Goal: Book appointment/travel/reservation

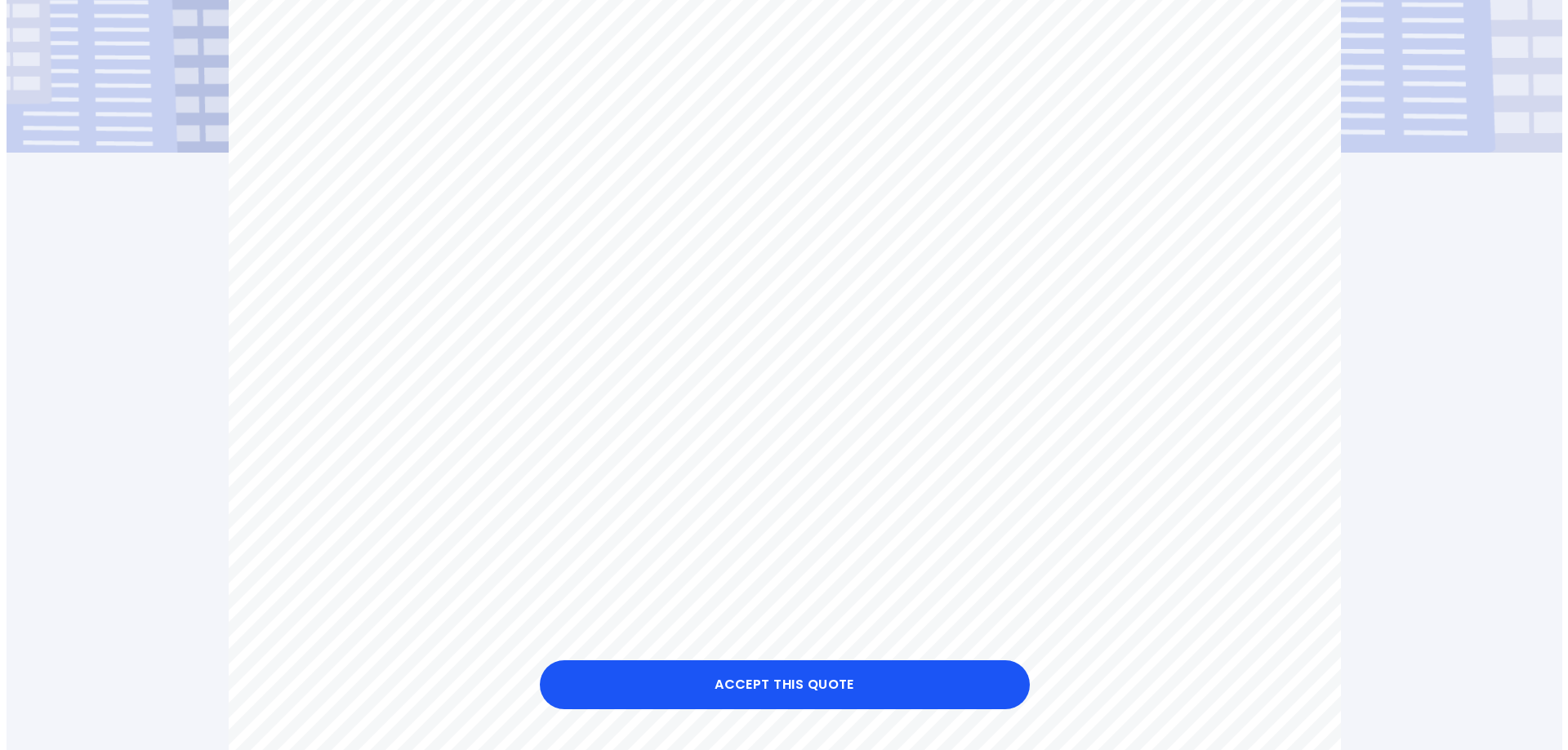
scroll to position [326, 0]
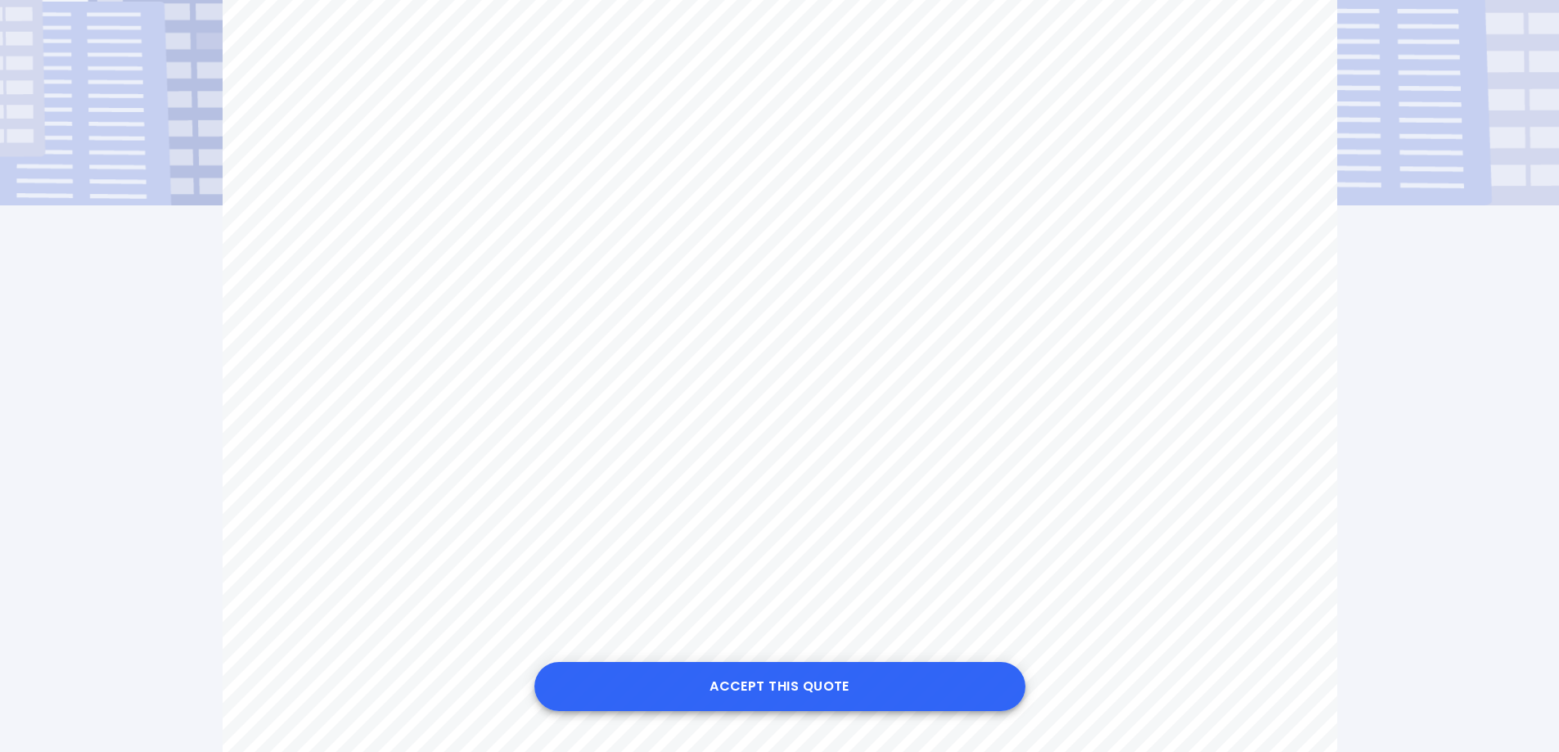
click at [779, 688] on button "Accept this Quote" at bounding box center [780, 686] width 491 height 49
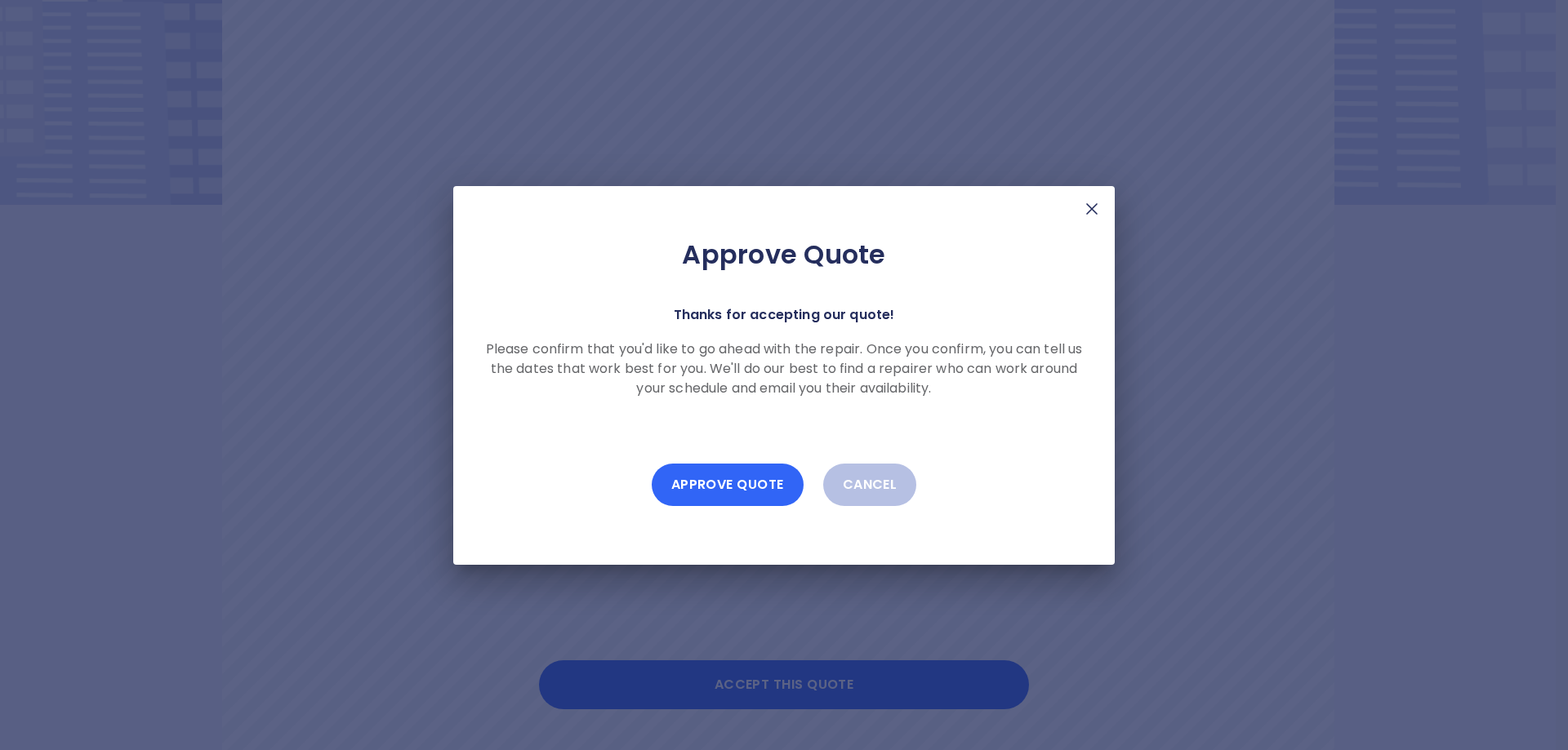
click at [702, 489] on button "Approve Quote" at bounding box center [727, 485] width 152 height 43
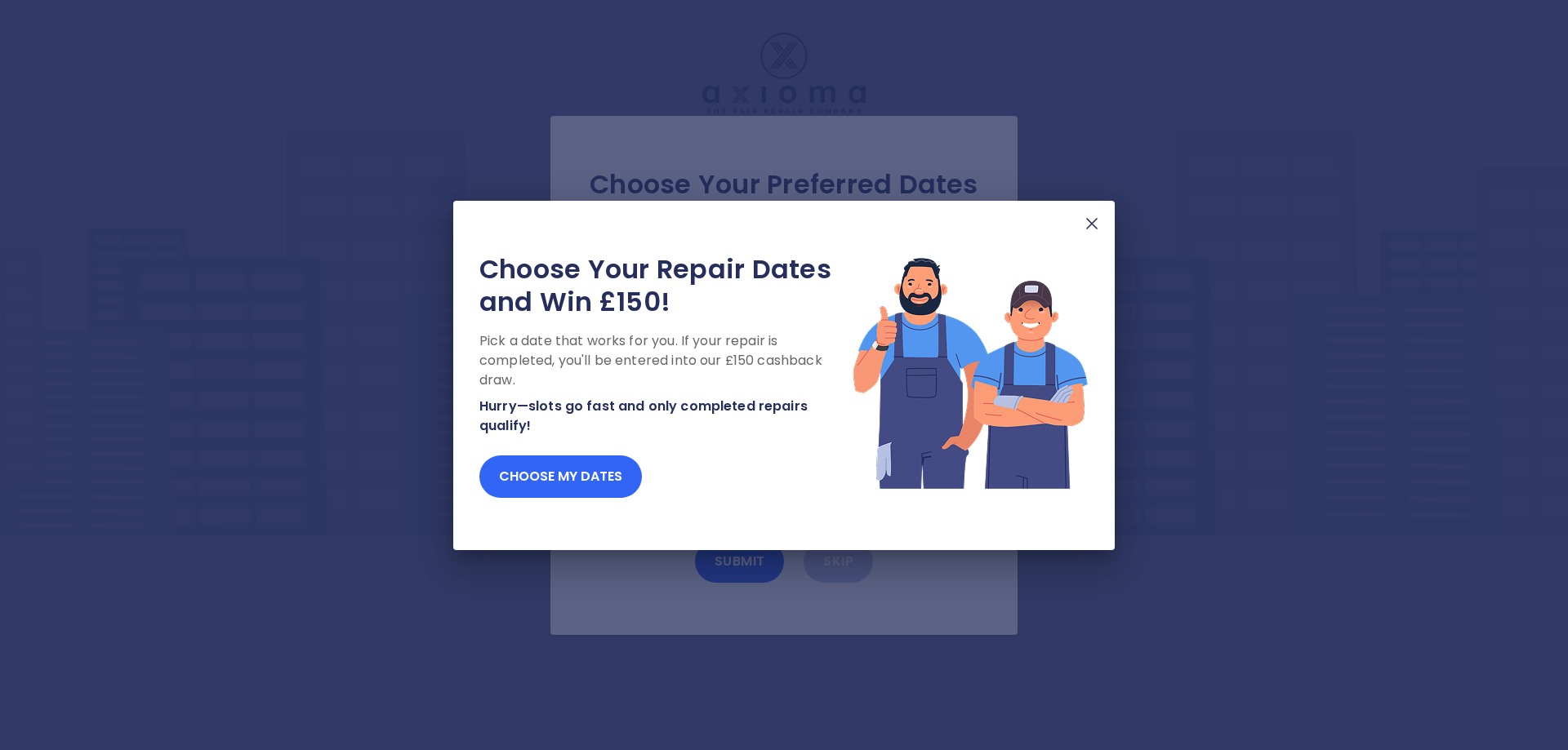
click at [577, 481] on button "Choose my dates" at bounding box center [561, 477] width 163 height 43
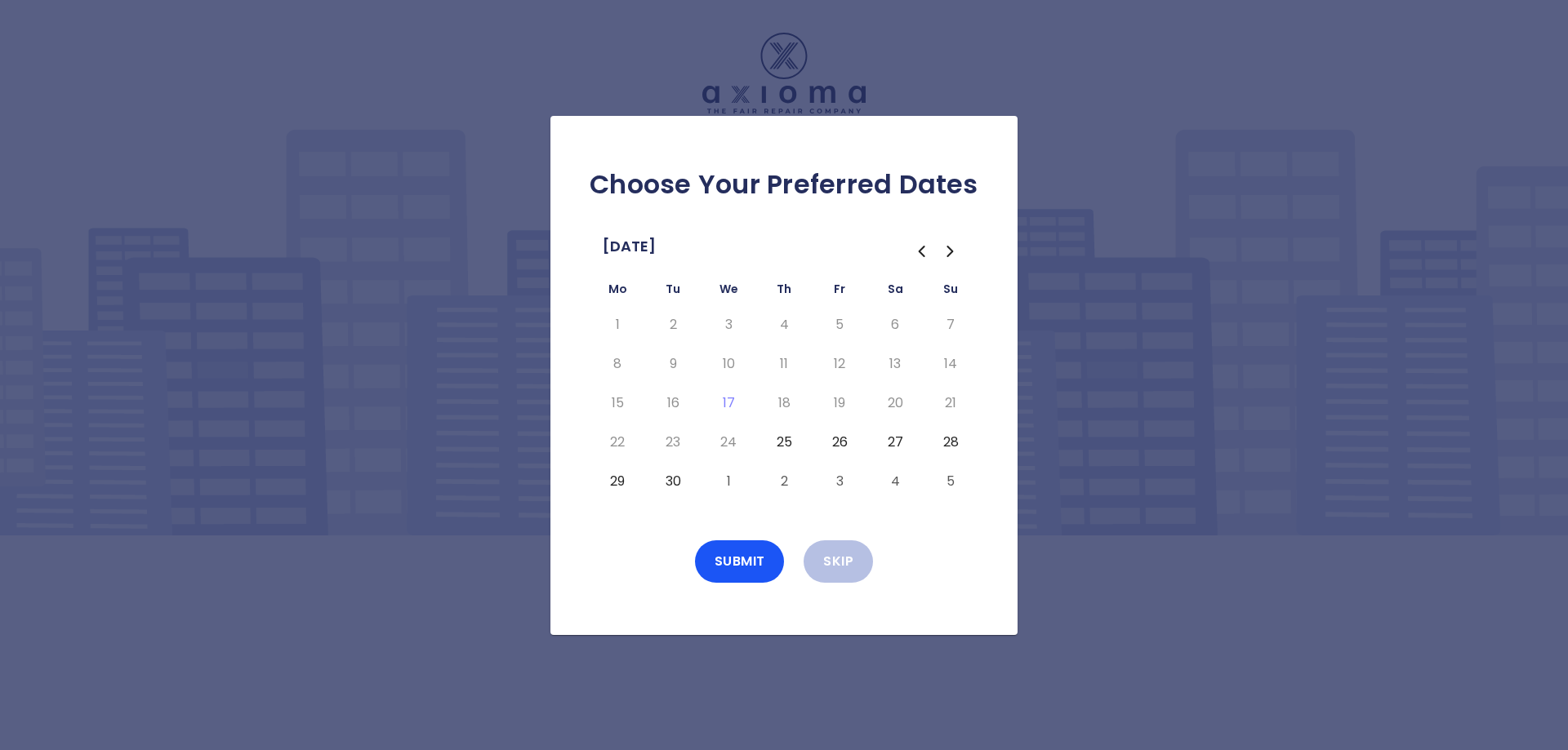
click at [786, 446] on button "25" at bounding box center [783, 443] width 29 height 26
click at [841, 442] on button "26" at bounding box center [839, 443] width 29 height 26
click at [620, 481] on button "29" at bounding box center [616, 482] width 29 height 26
click at [749, 560] on button "Submit" at bounding box center [740, 562] width 90 height 43
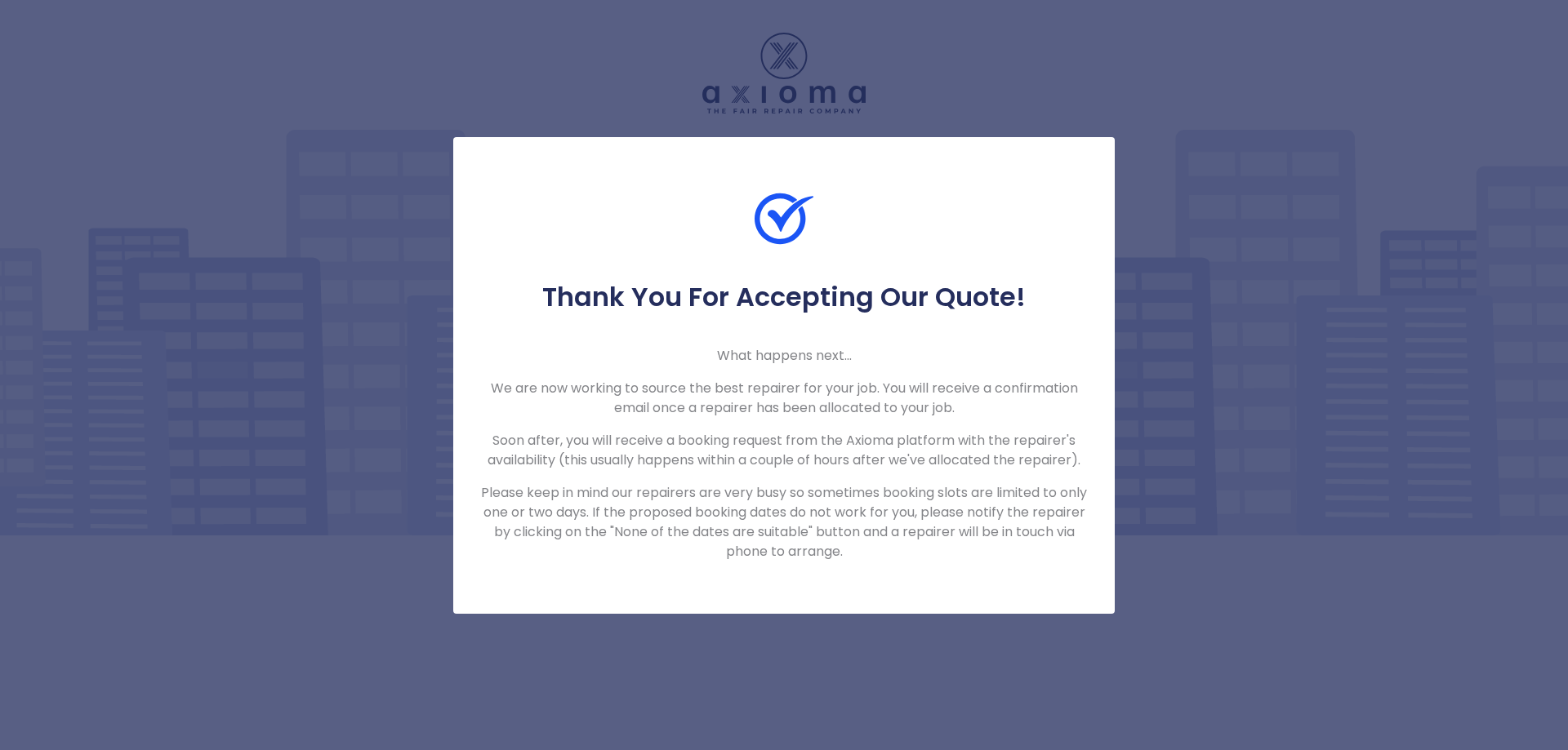
click at [847, 240] on div at bounding box center [783, 235] width 661 height 92
click at [1222, 421] on div "Thank You For Accepting Our Quote! What happens next... We are now working to s…" at bounding box center [784, 375] width 1568 height 750
click at [760, 95] on div "Thank You For Accepting Our Quote! What happens next... We are now working to s…" at bounding box center [784, 375] width 1568 height 750
click at [564, 338] on div "Thank You For Accepting Our Quote! What happens next... We are now working to s…" at bounding box center [783, 422] width 661 height 281
click at [709, 589] on div "Thank You For Accepting Our Quote! What happens next... We are now working to s…" at bounding box center [783, 376] width 661 height 477
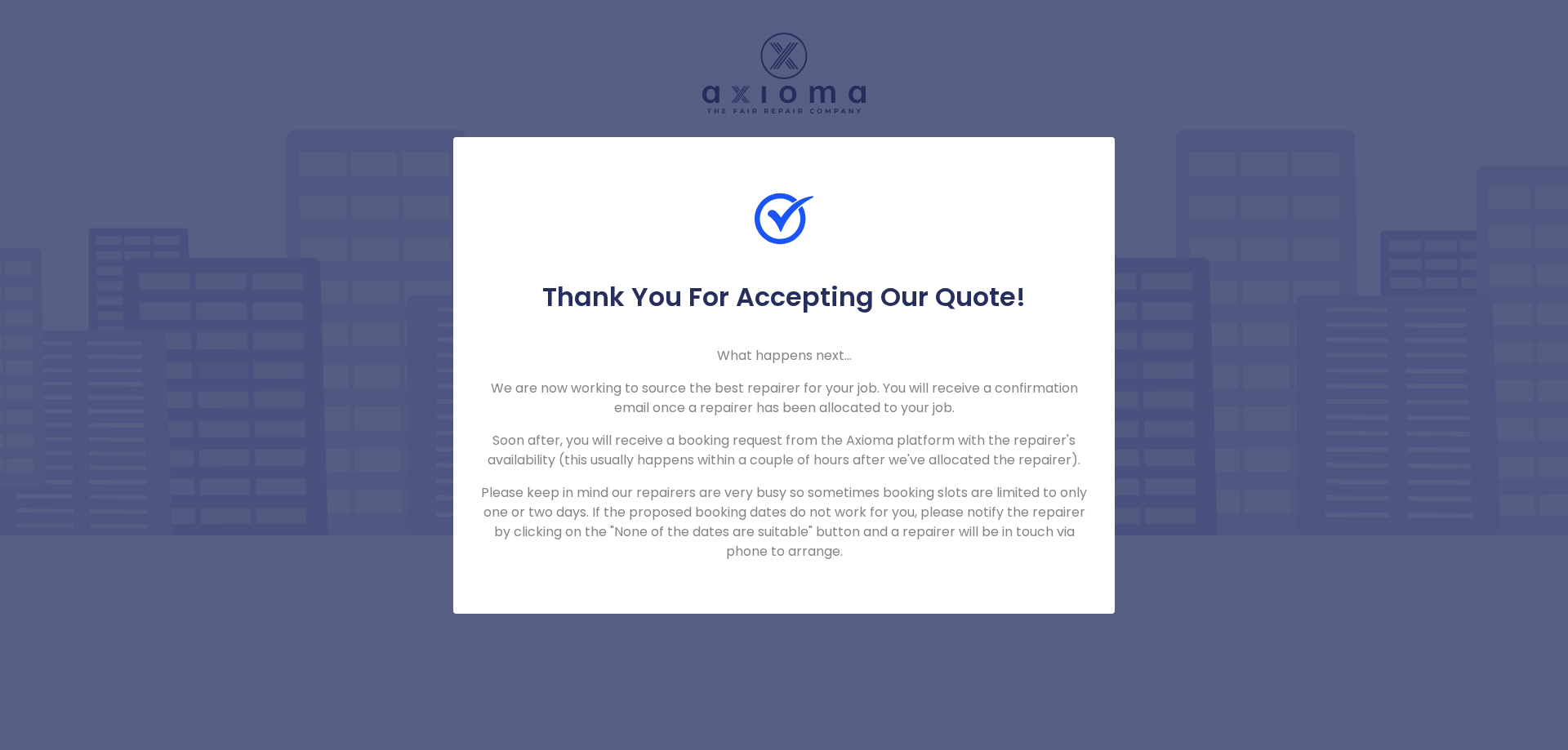
click at [814, 87] on div "Thank You For Accepting Our Quote! What happens next... We are now working to s…" at bounding box center [784, 375] width 1568 height 750
click at [1063, 396] on p "We are now working to source the best repairer for your job. You will receive a…" at bounding box center [784, 398] width 609 height 39
drag, startPoint x: 1206, startPoint y: 389, endPoint x: 1162, endPoint y: 358, distance: 53.8
click at [1162, 358] on div "Thank You For Accepting Our Quote! What happens next... We are now working to s…" at bounding box center [784, 375] width 1568 height 750
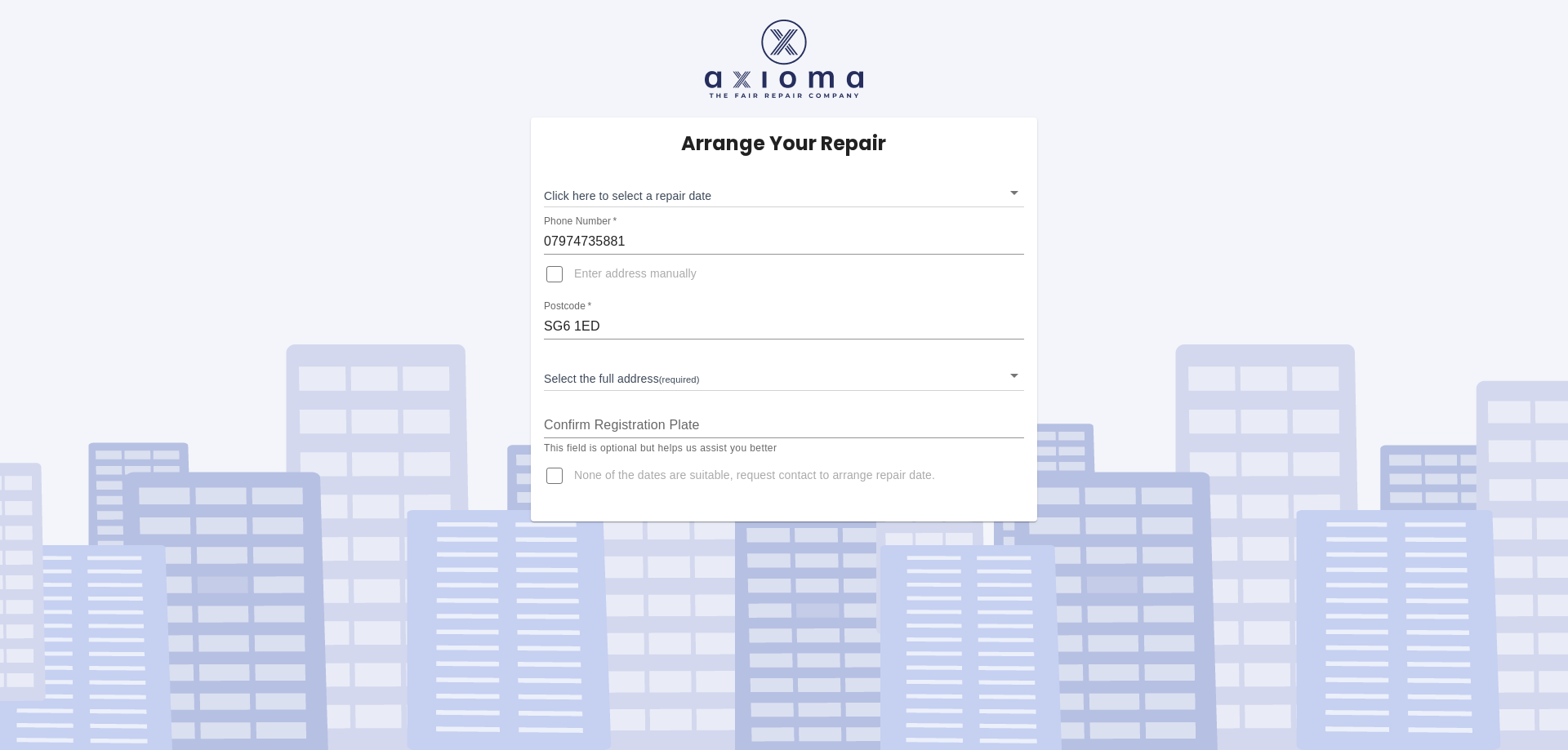
click at [739, 191] on body "Arrange Your Repair Click here to select a repair date ​ Phone Number   * 07974…" at bounding box center [784, 375] width 1568 height 750
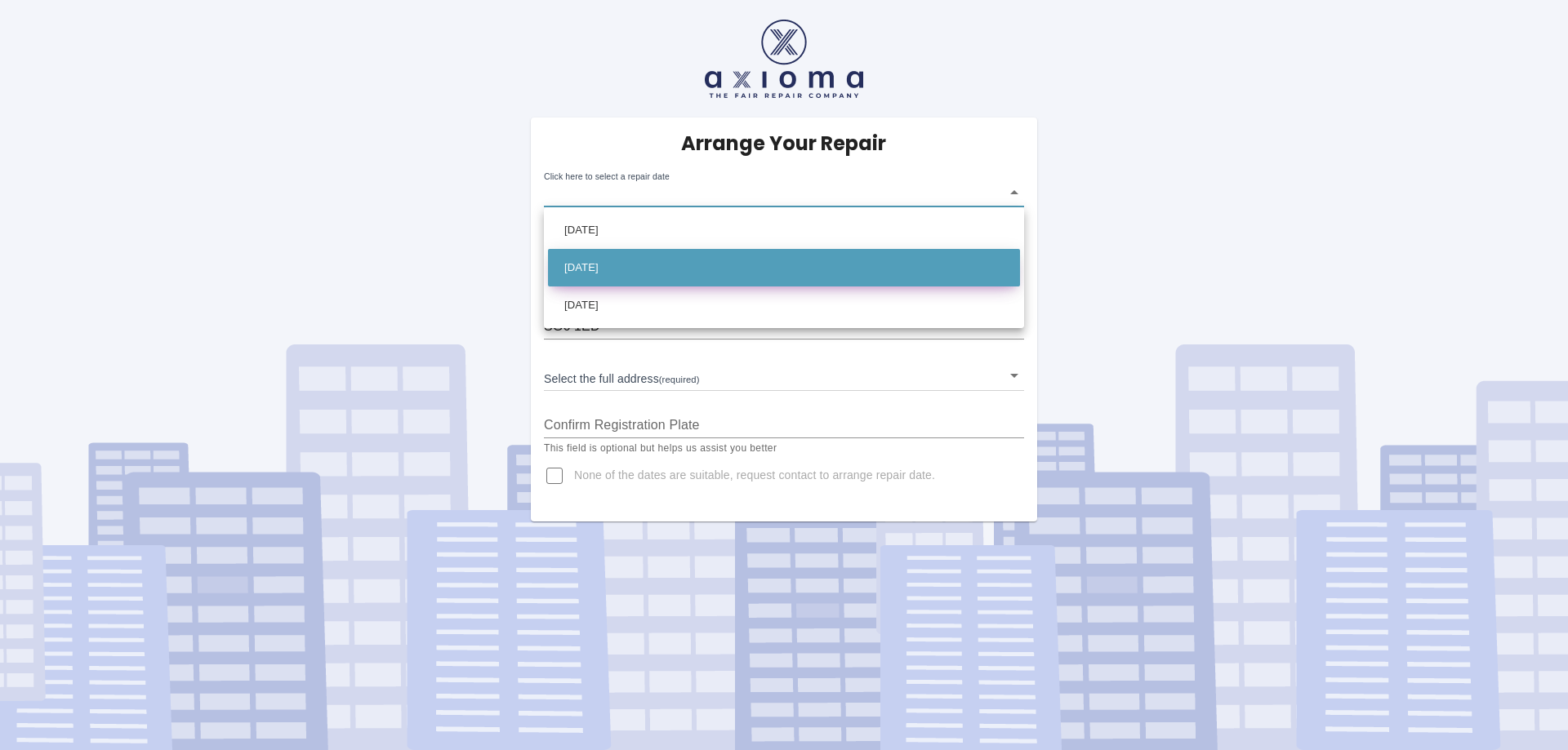
click at [632, 258] on li "Wed Oct 01 2025" at bounding box center [783, 268] width 472 height 38
type input "2025-10-01T00:00:00.000Z"
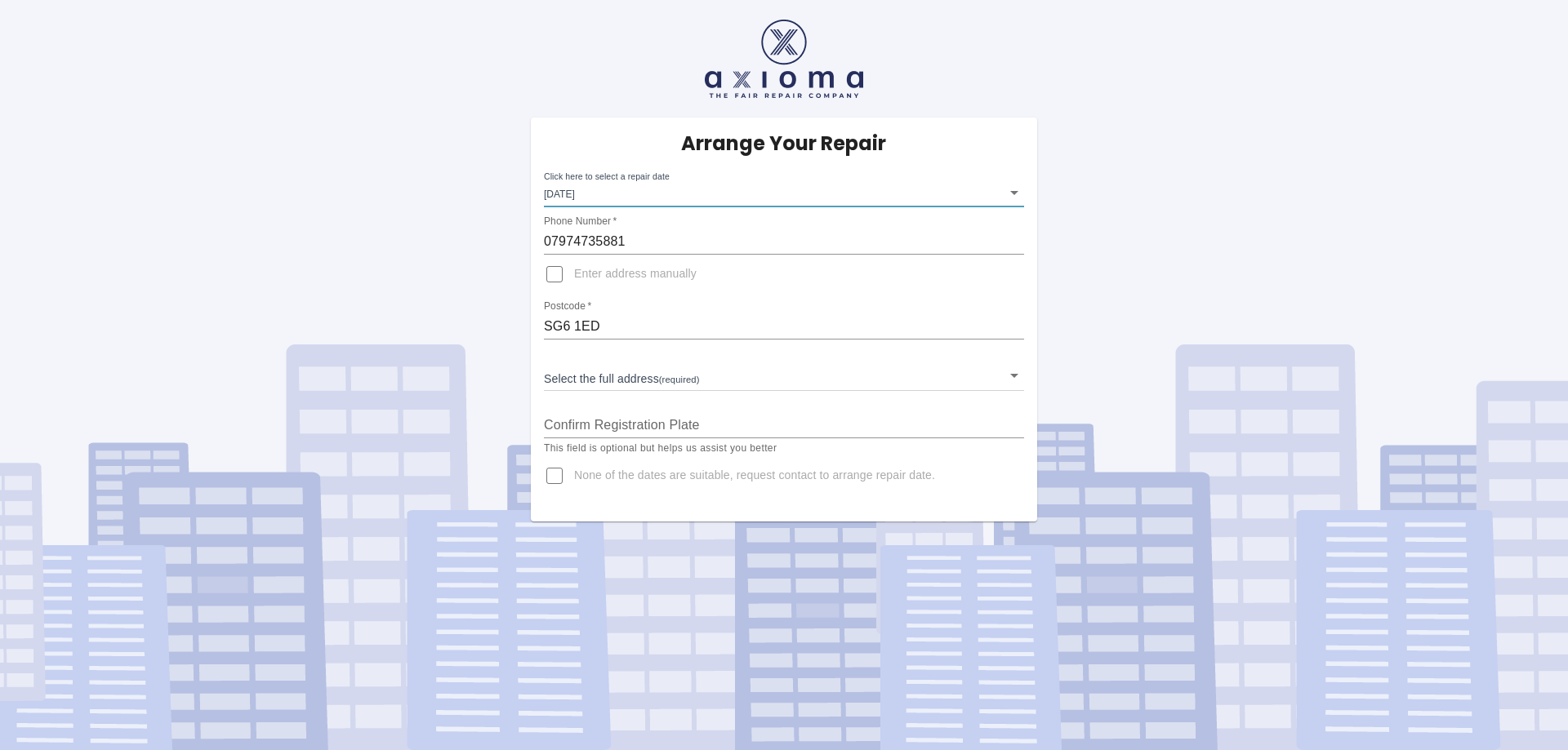
click at [621, 376] on body "Arrange Your Repair Click here to select a repair date Wed Oct 01 2025 2025-10-…" at bounding box center [784, 375] width 1568 height 750
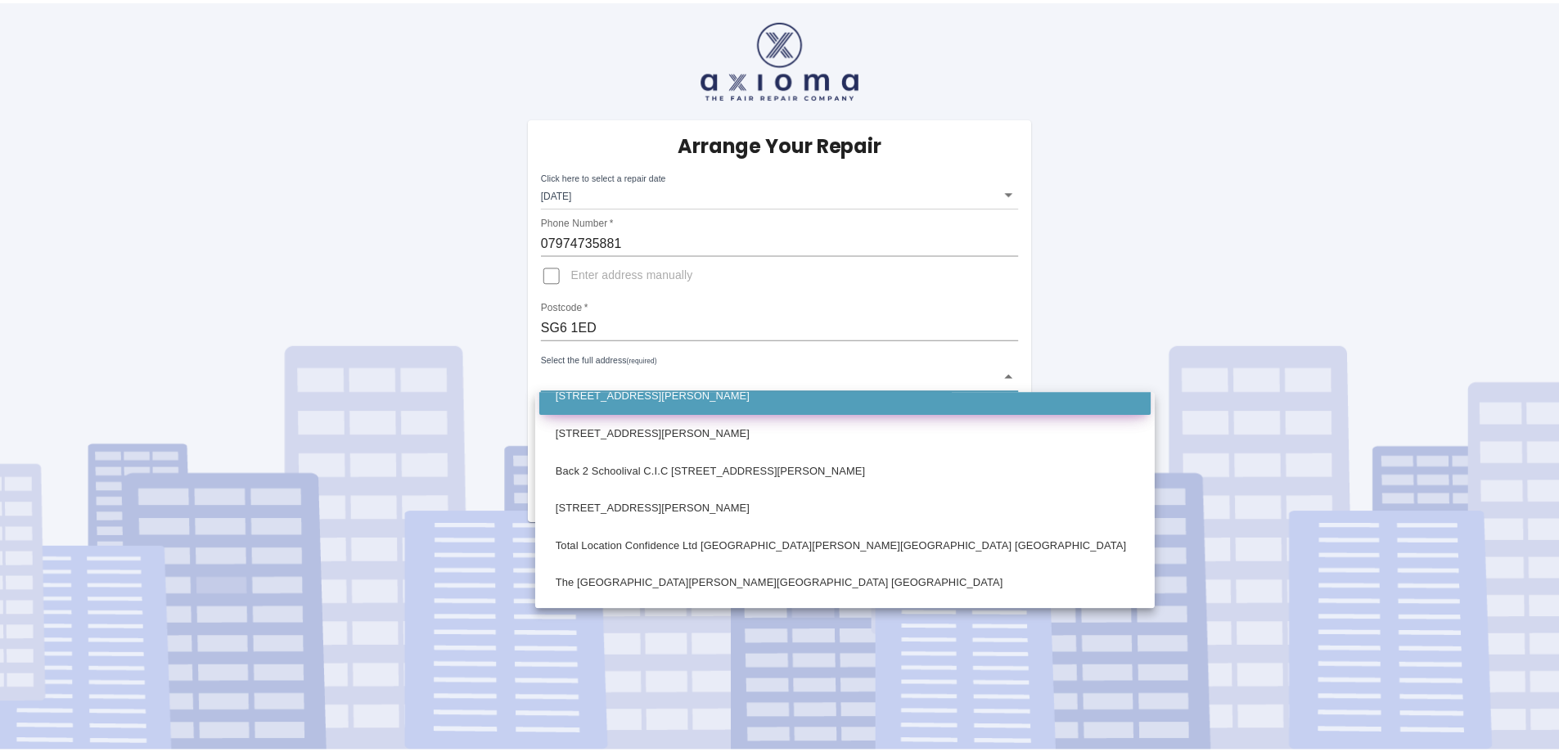
scroll to position [318, 0]
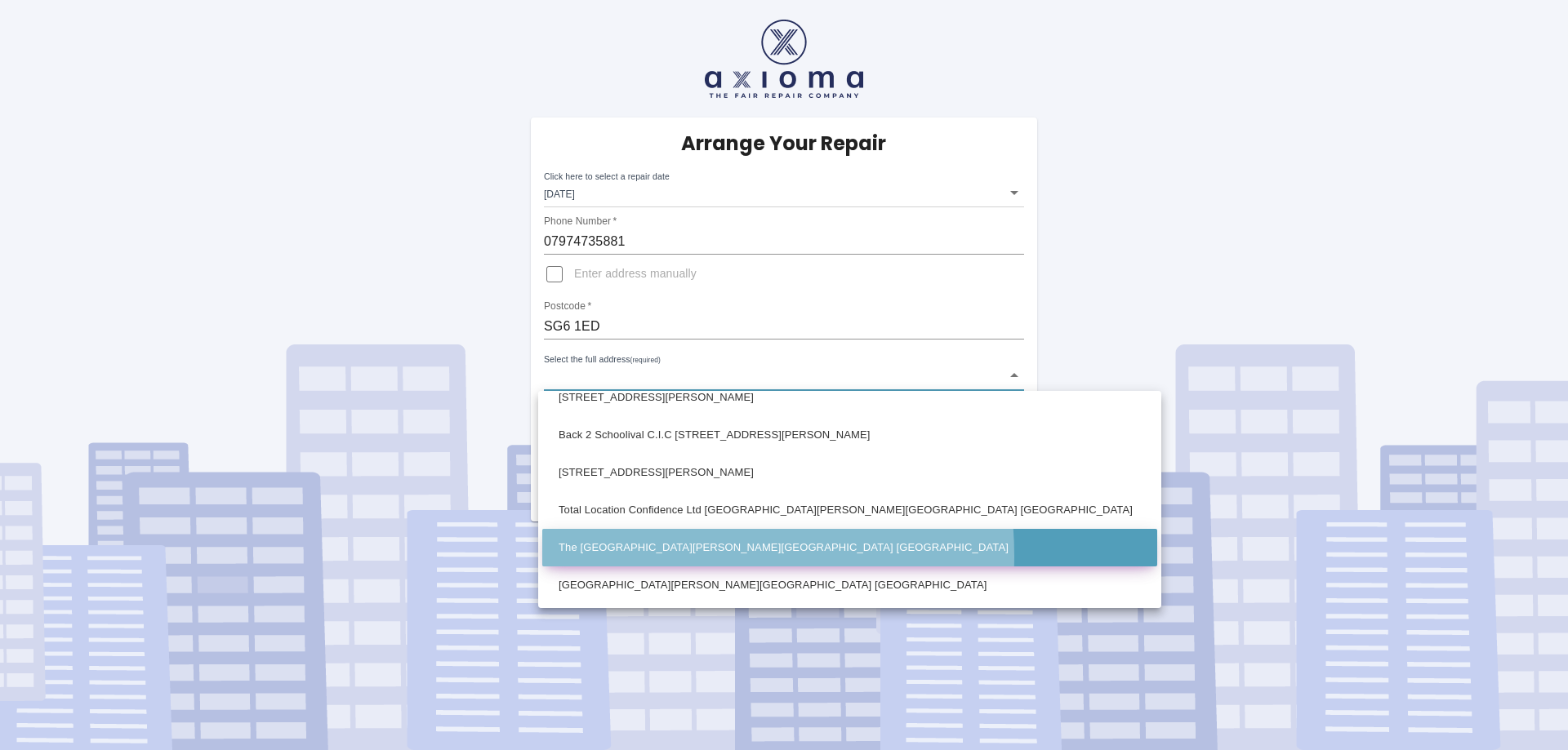
click at [652, 556] on li "The Corner Green Lane Letchworth Garden City Hertfordshire" at bounding box center [850, 548] width 614 height 38
type input "The Corner Green Lane Letchworth Garden City Hertfordshire"
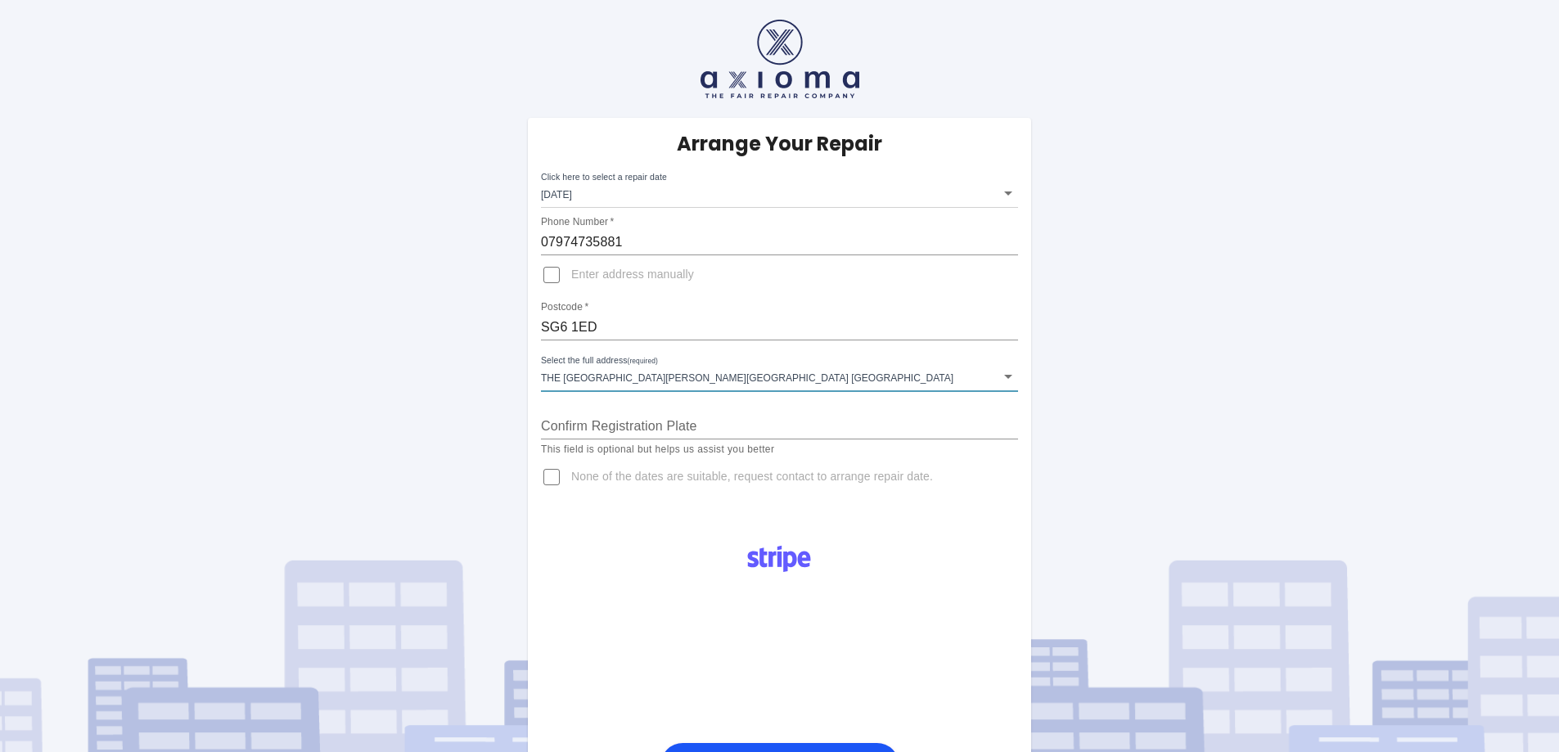
click at [628, 429] on input "Confirm Registration Plate" at bounding box center [779, 426] width 477 height 26
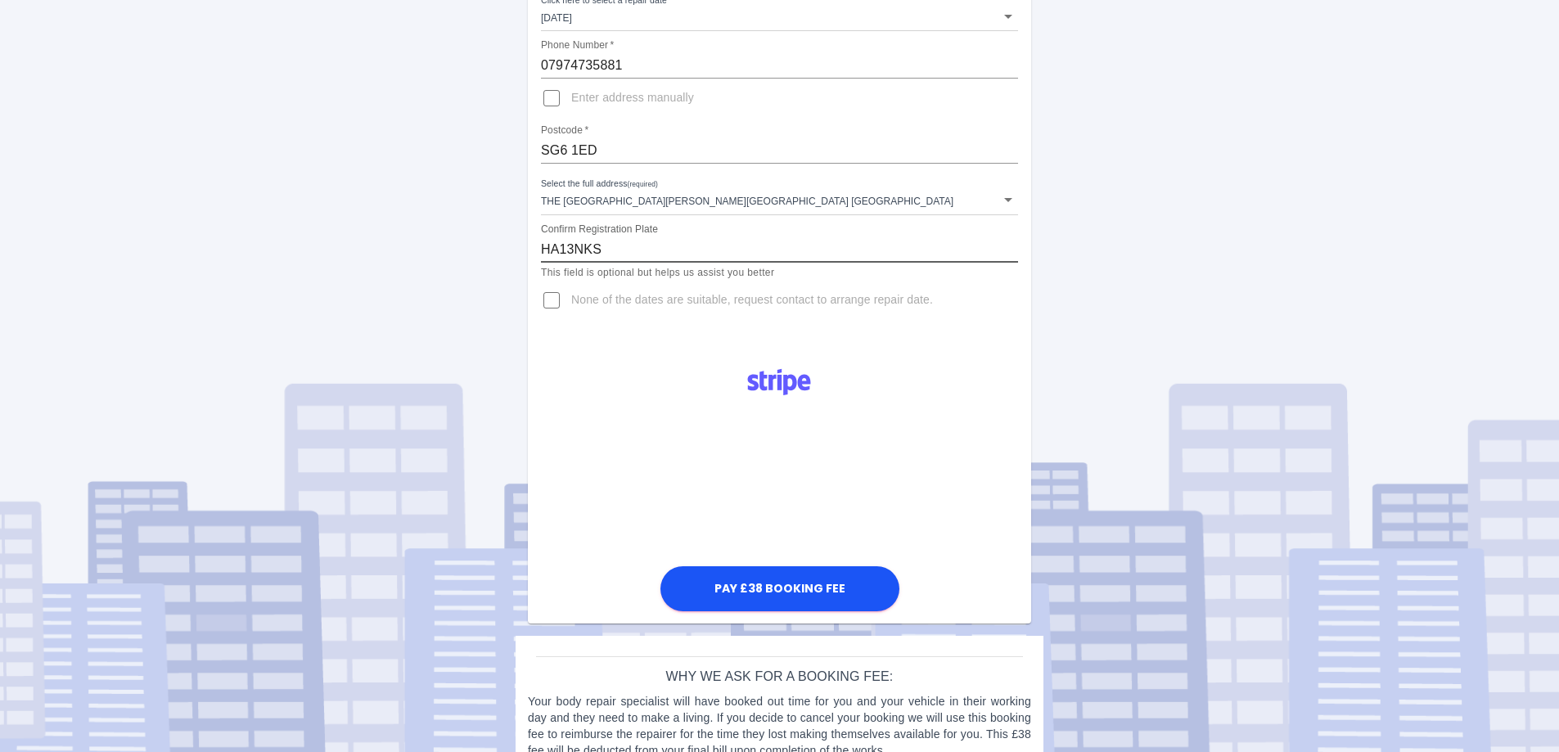
scroll to position [212, 0]
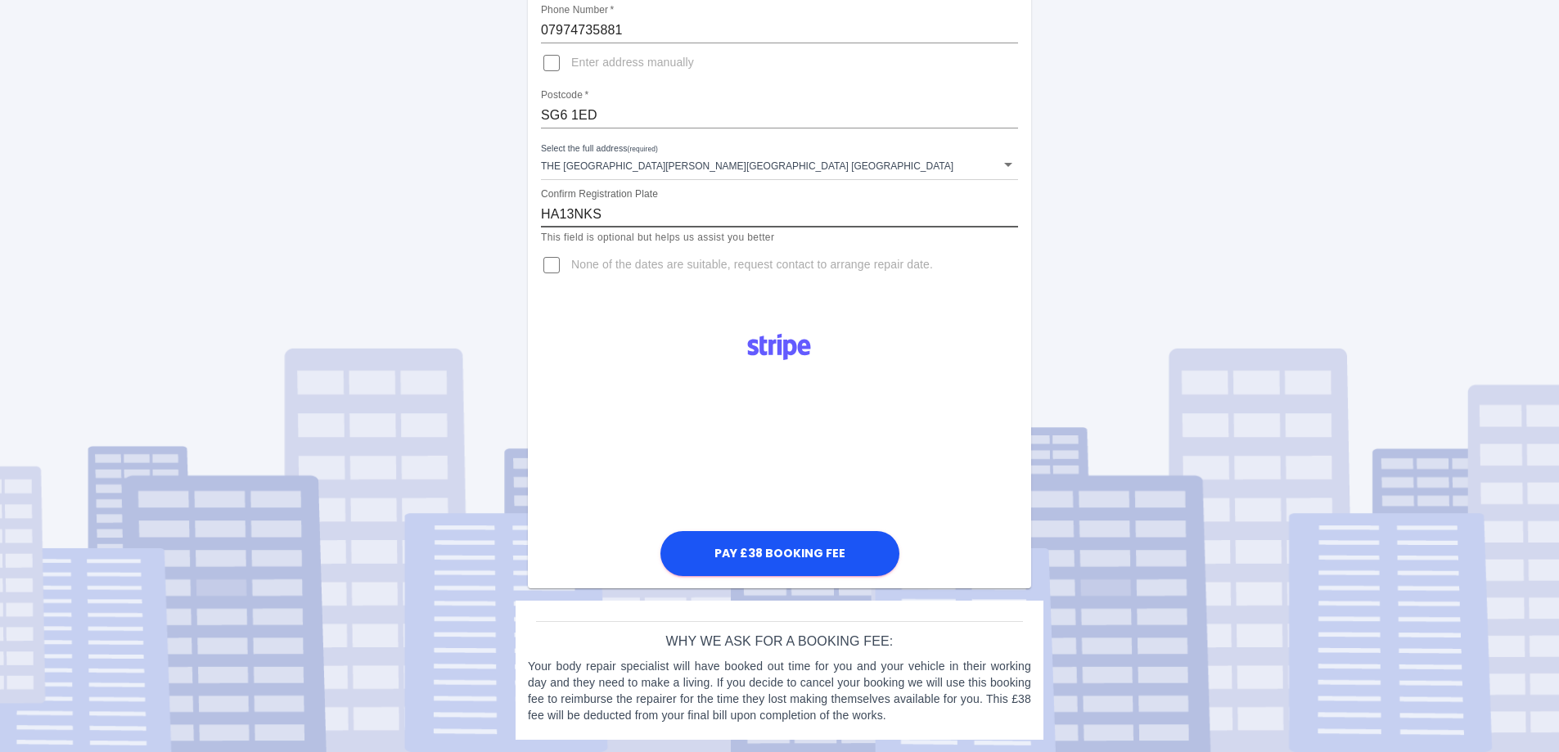
type input "HA13NKS"
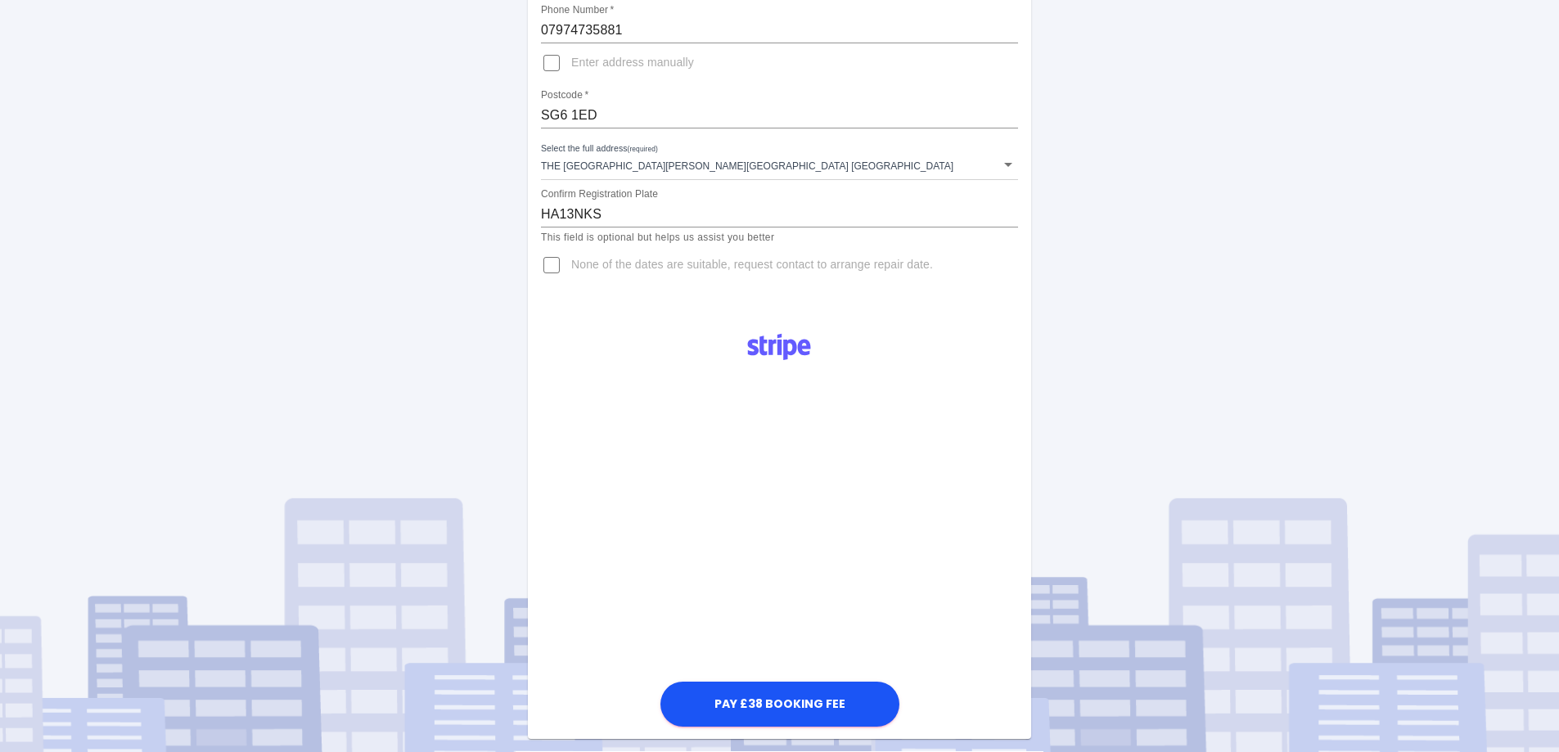
click at [571, 369] on div "Pay £38 Booking Fee" at bounding box center [779, 524] width 503 height 411
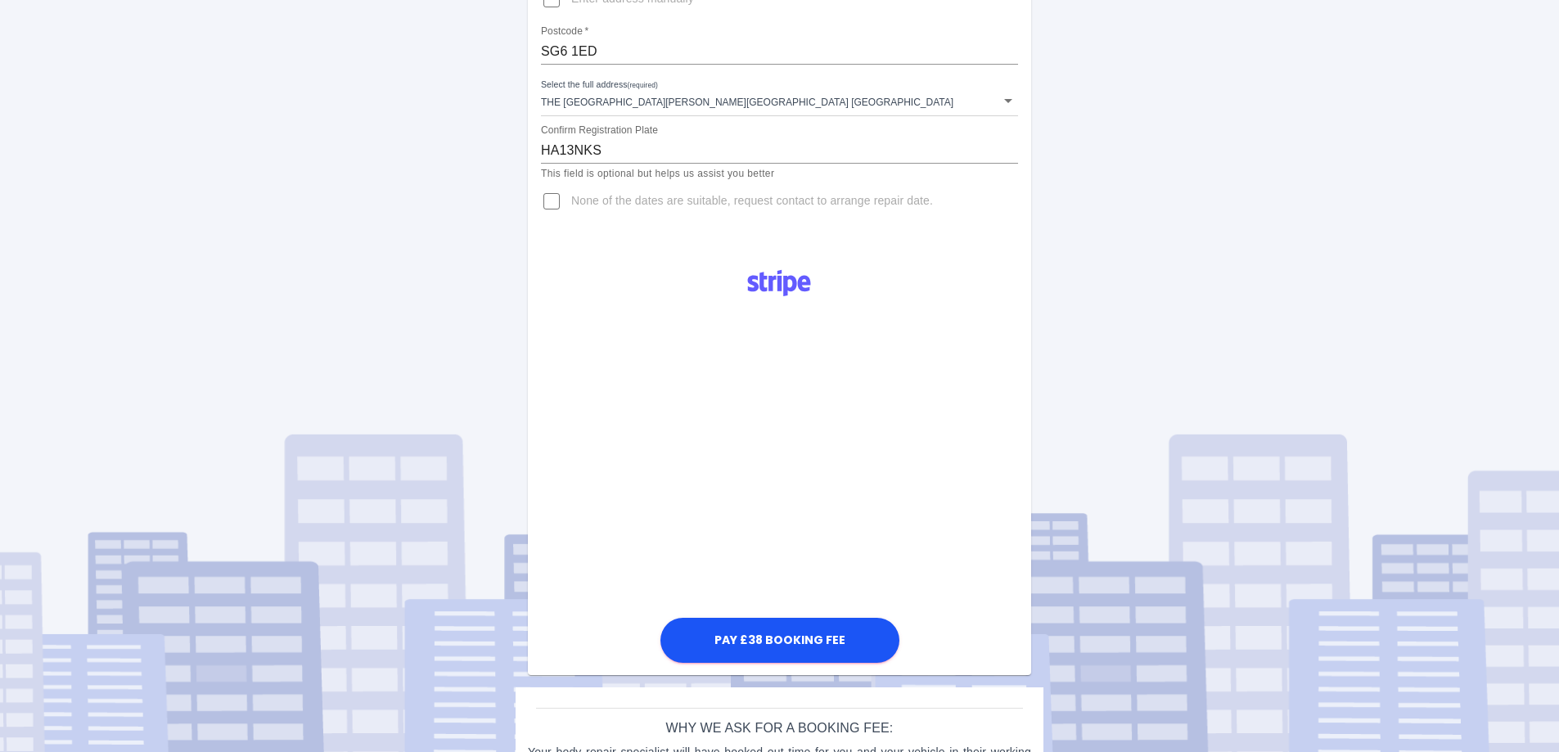
scroll to position [327, 0]
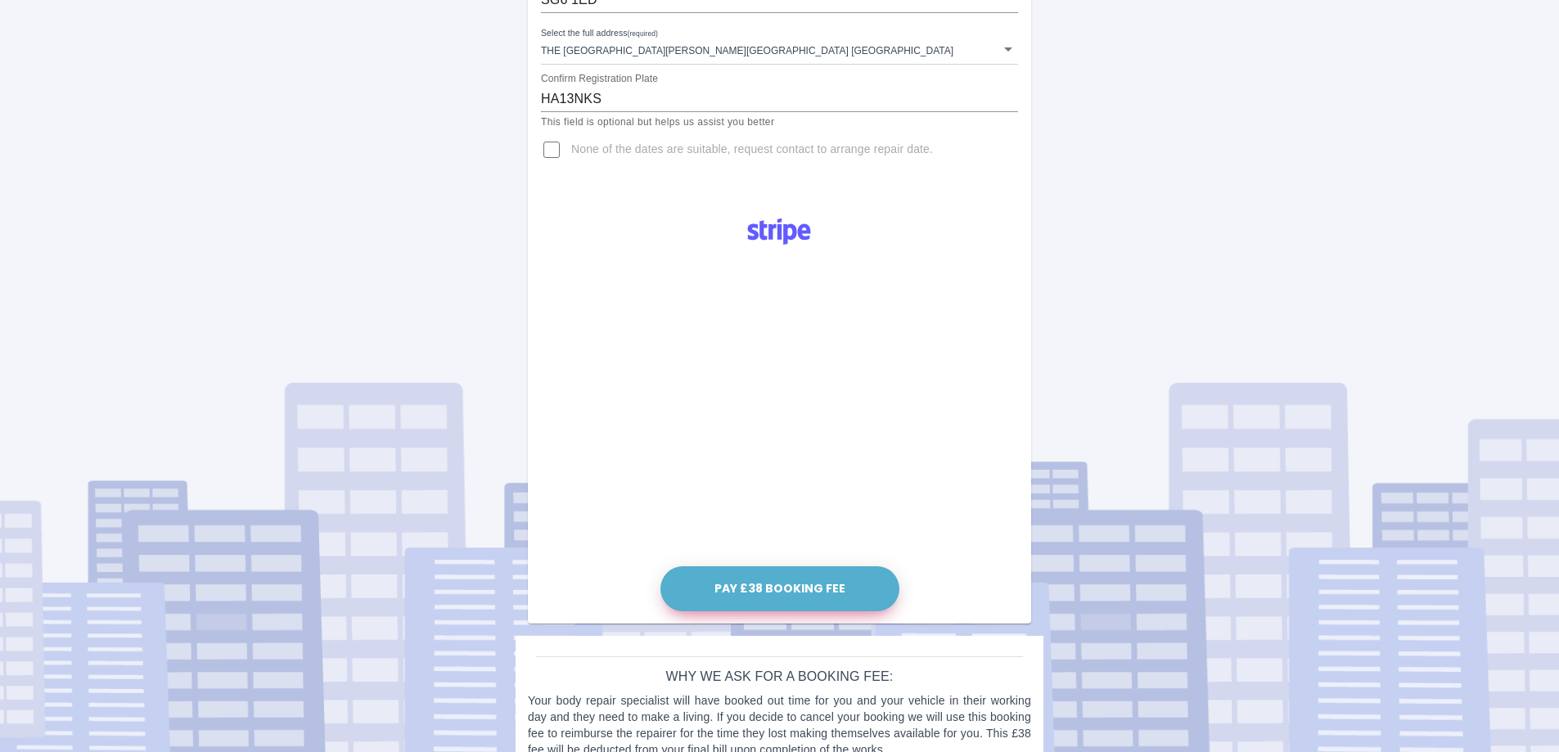
click at [792, 580] on button "Pay £38 Booking Fee" at bounding box center [780, 588] width 239 height 45
